Goal: Task Accomplishment & Management: Complete application form

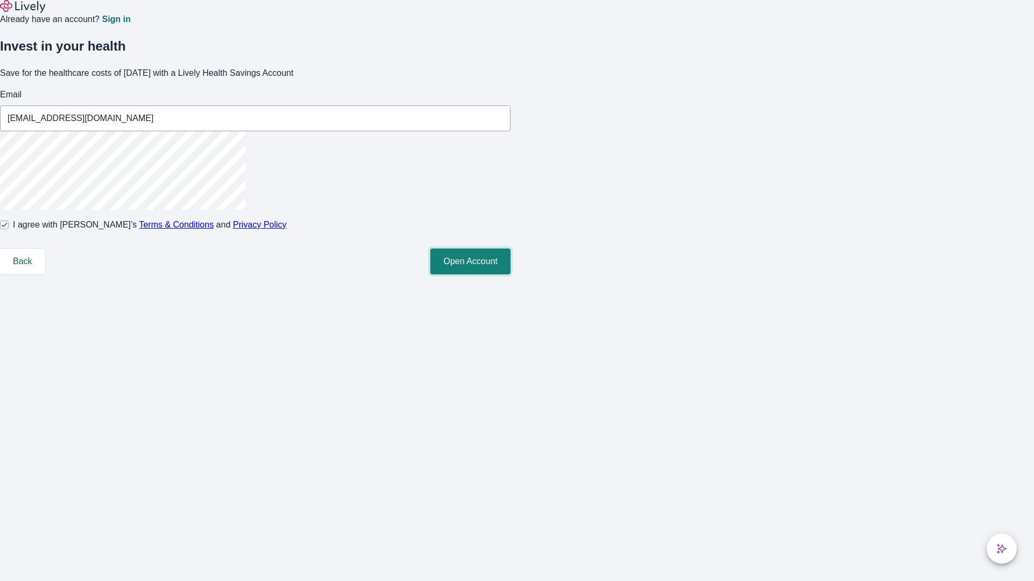
click at [510, 275] on button "Open Account" at bounding box center [470, 262] width 80 height 26
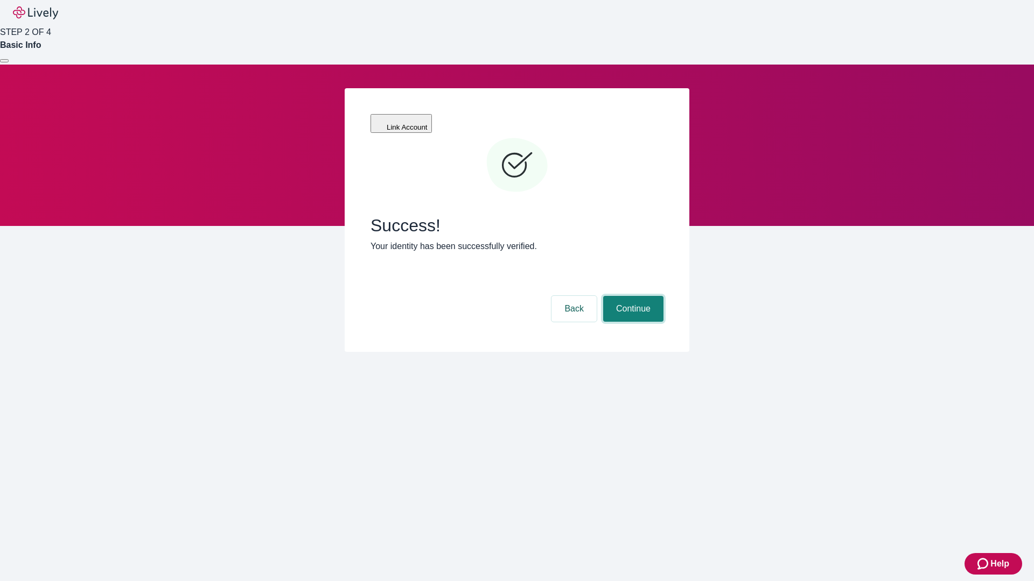
click at [631, 296] on button "Continue" at bounding box center [633, 309] width 60 height 26
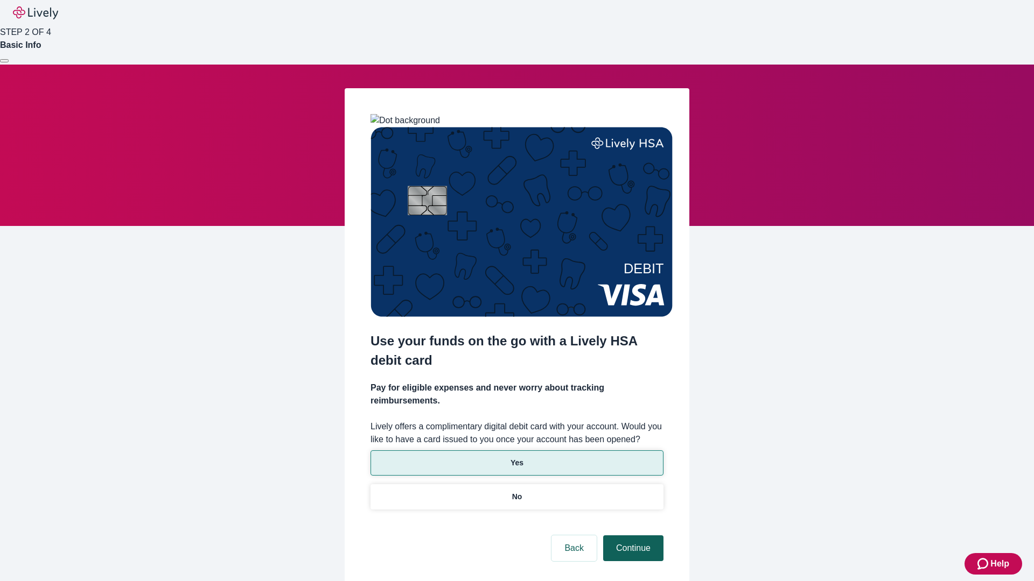
click at [516, 458] on p "Yes" at bounding box center [516, 463] width 13 height 11
click at [631, 536] on button "Continue" at bounding box center [633, 549] width 60 height 26
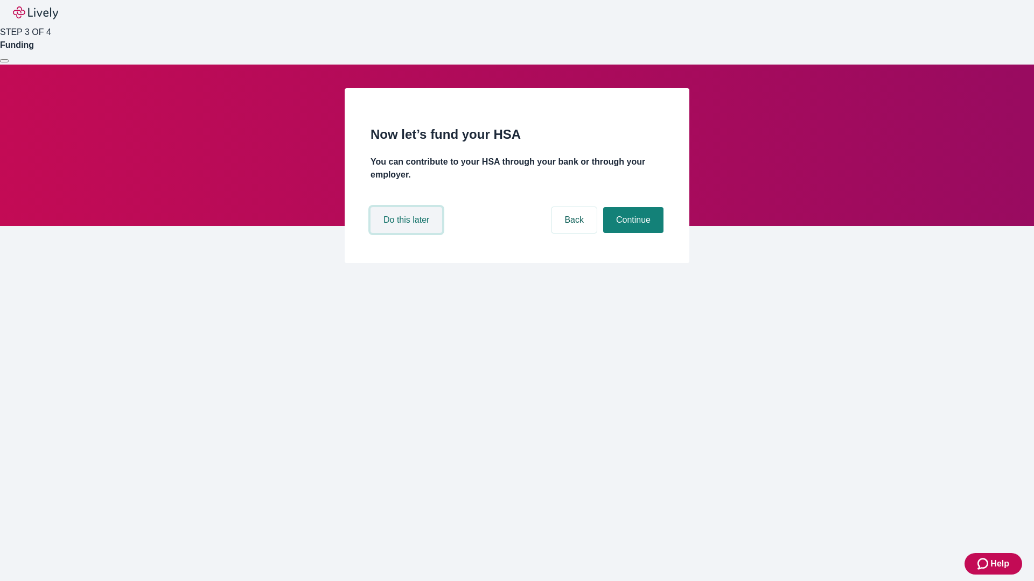
click at [407, 233] on button "Do this later" at bounding box center [406, 220] width 72 height 26
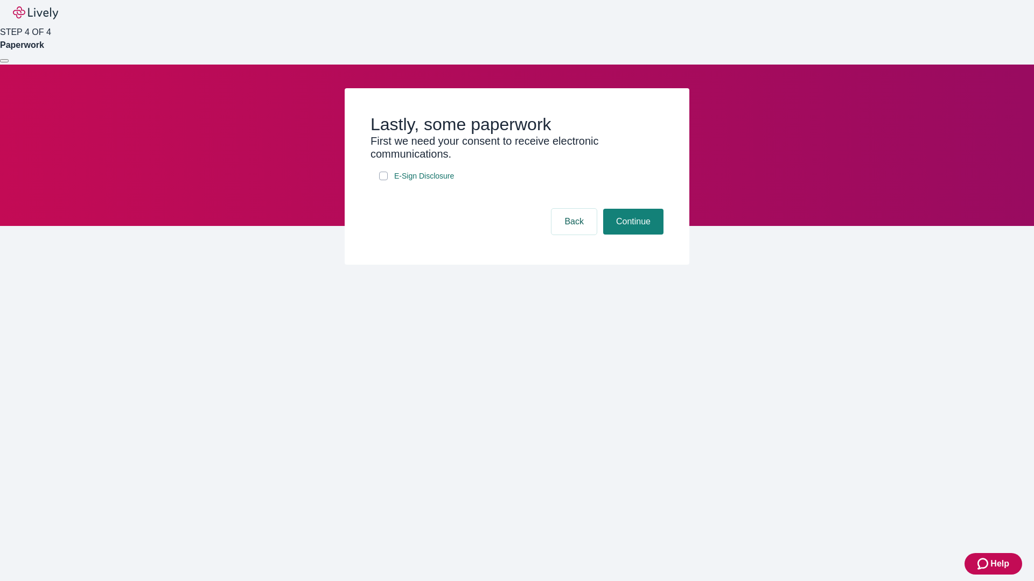
click at [383, 180] on input "E-Sign Disclosure" at bounding box center [383, 176] width 9 height 9
checkbox input "true"
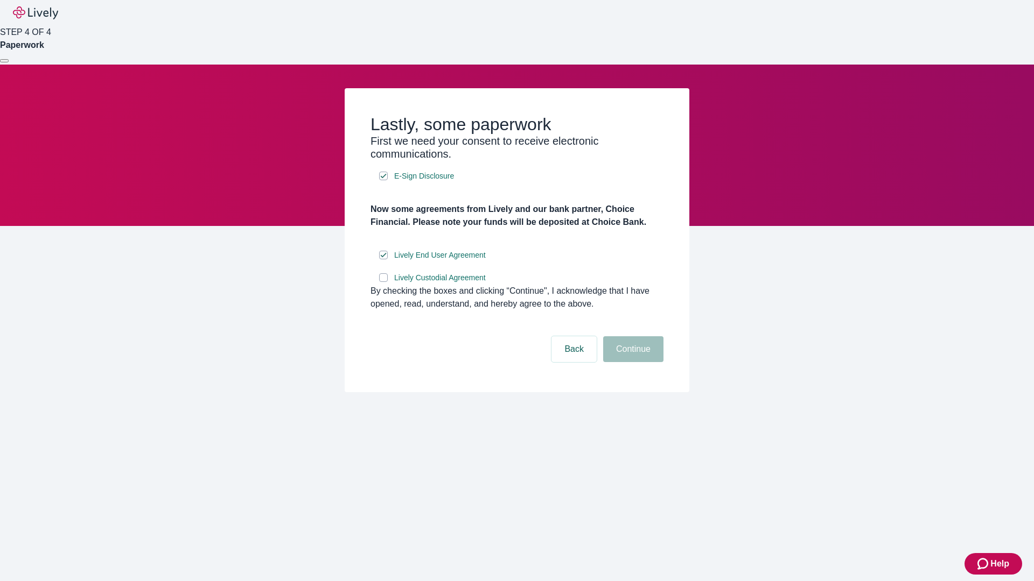
click at [383, 282] on input "Lively Custodial Agreement" at bounding box center [383, 277] width 9 height 9
checkbox input "true"
click at [631, 362] on button "Continue" at bounding box center [633, 349] width 60 height 26
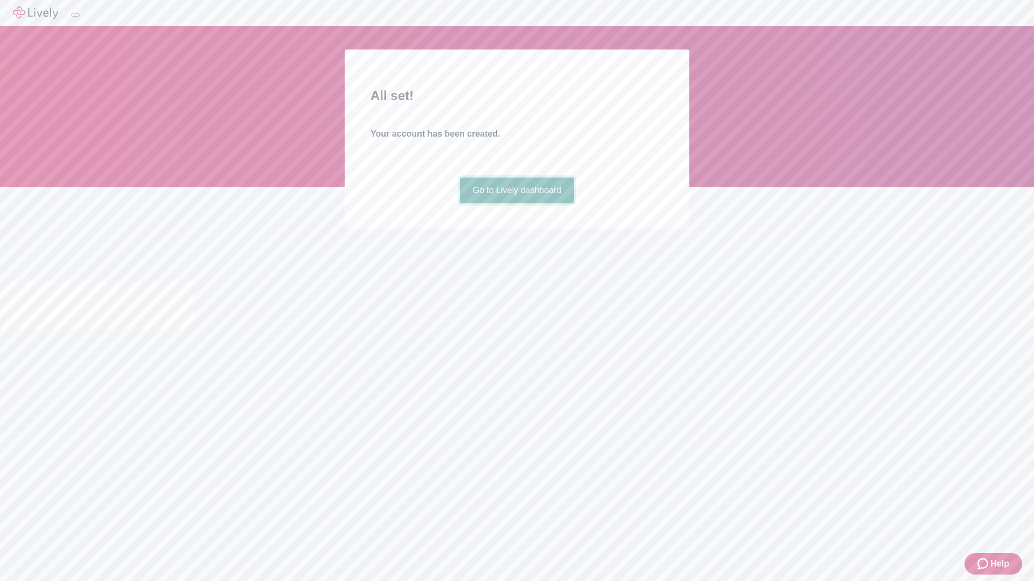
click at [516, 203] on link "Go to Lively dashboard" at bounding box center [517, 191] width 115 height 26
